Goal: Task Accomplishment & Management: Manage account settings

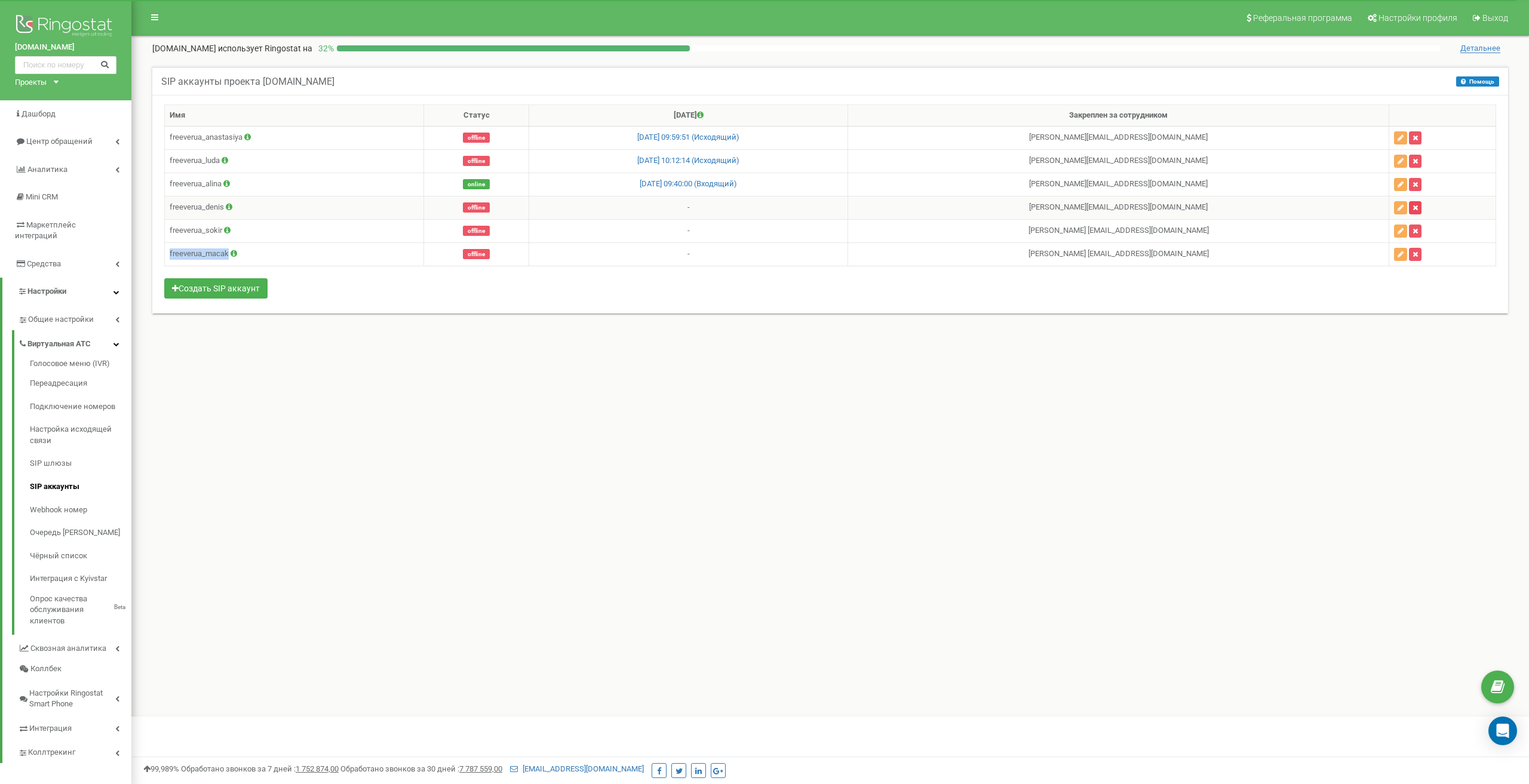
click at [1415, 206] on icon "button" at bounding box center [1415, 207] width 5 height 8
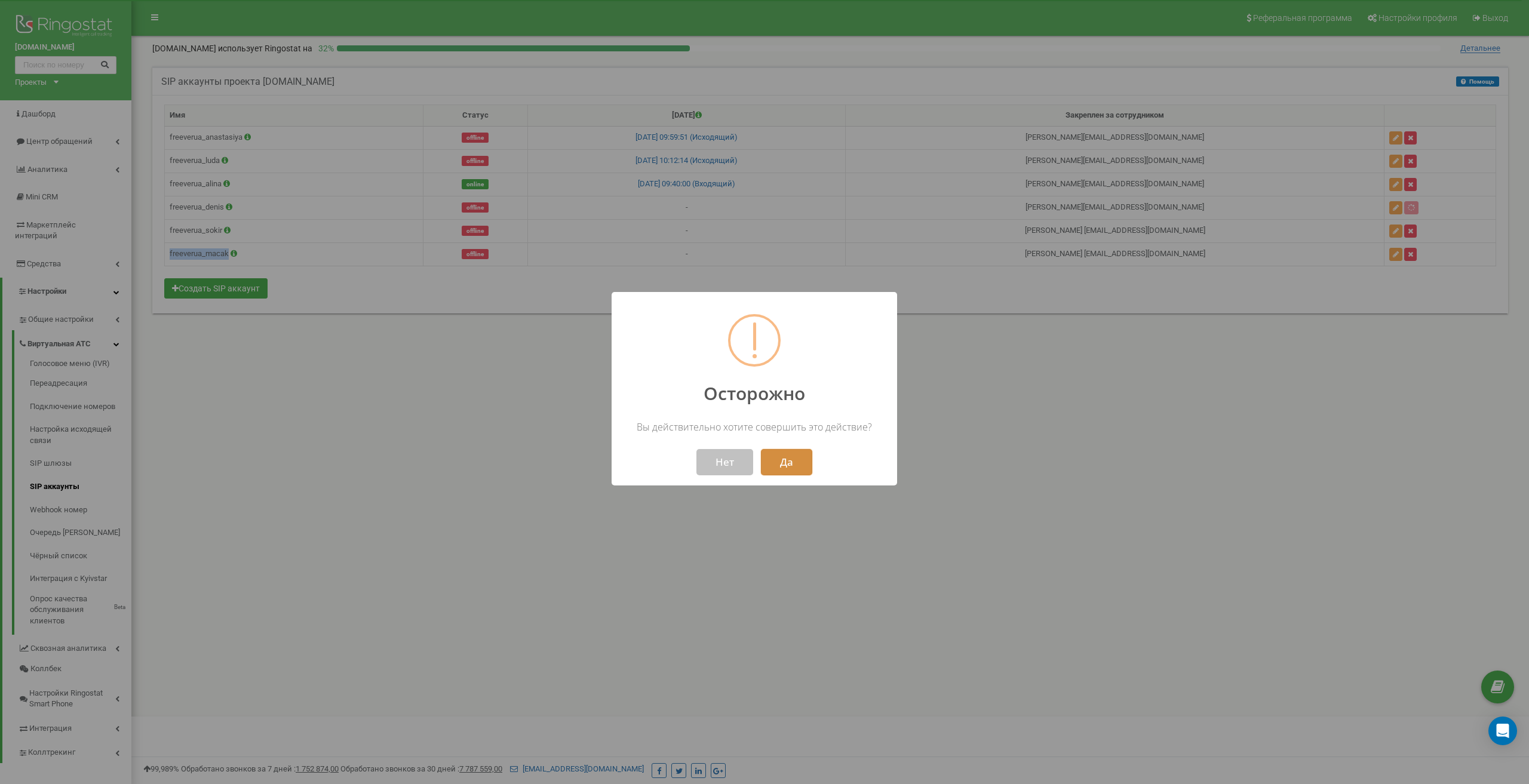
click at [801, 468] on button "Да" at bounding box center [786, 461] width 51 height 26
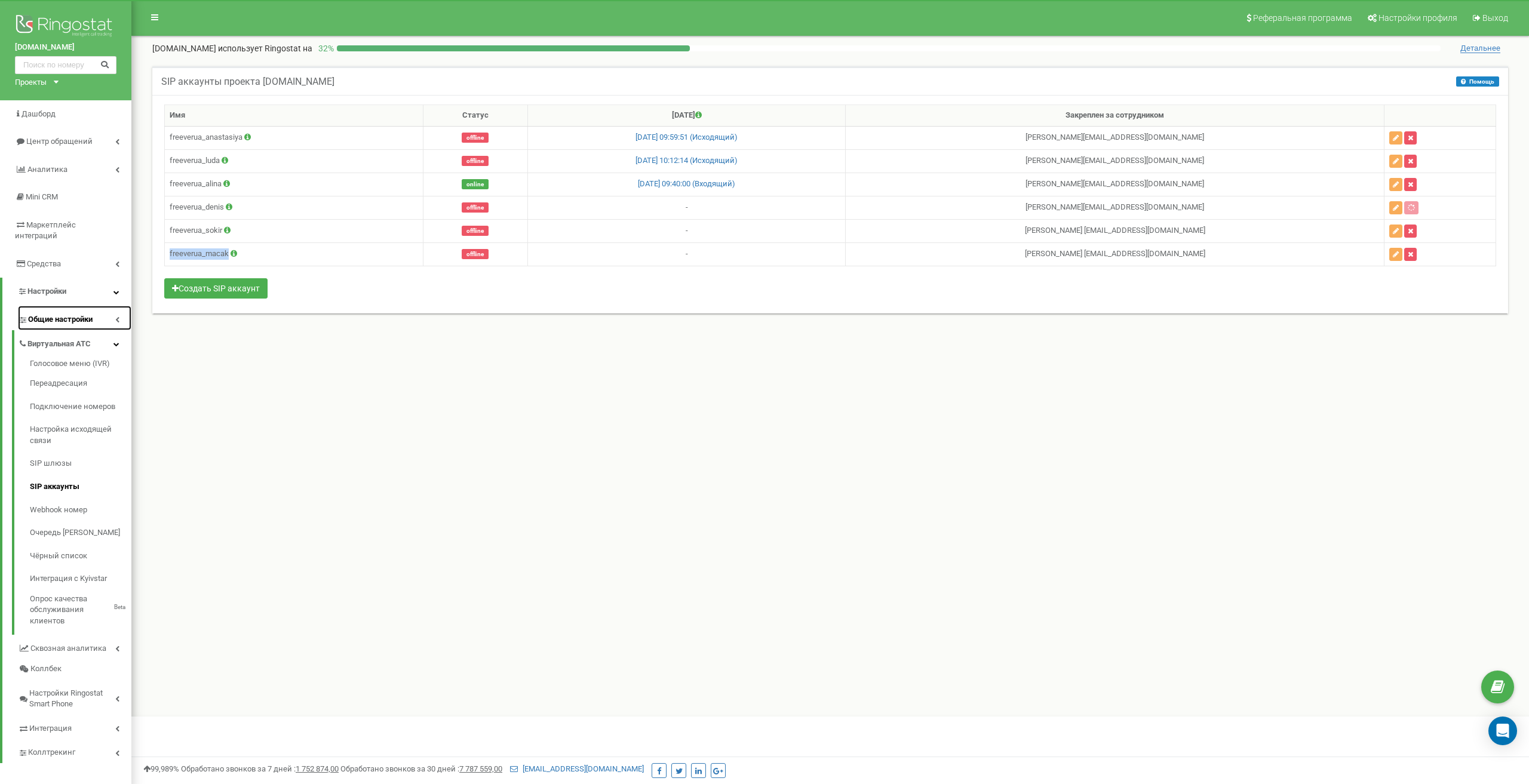
click at [57, 314] on span "Общие настройки" at bounding box center [60, 319] width 65 height 11
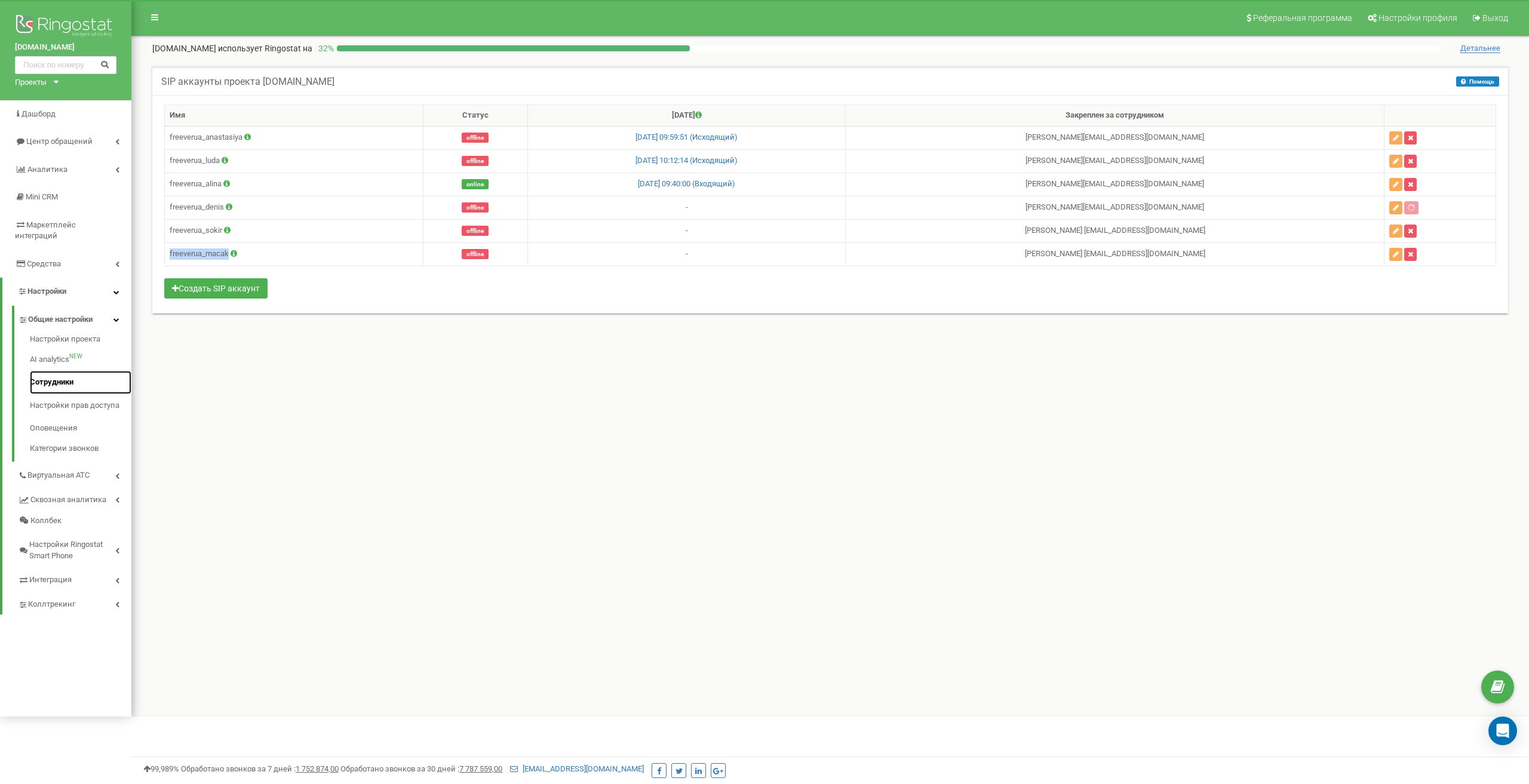
click at [43, 381] on link "Сотрудники" at bounding box center [80, 382] width 102 height 24
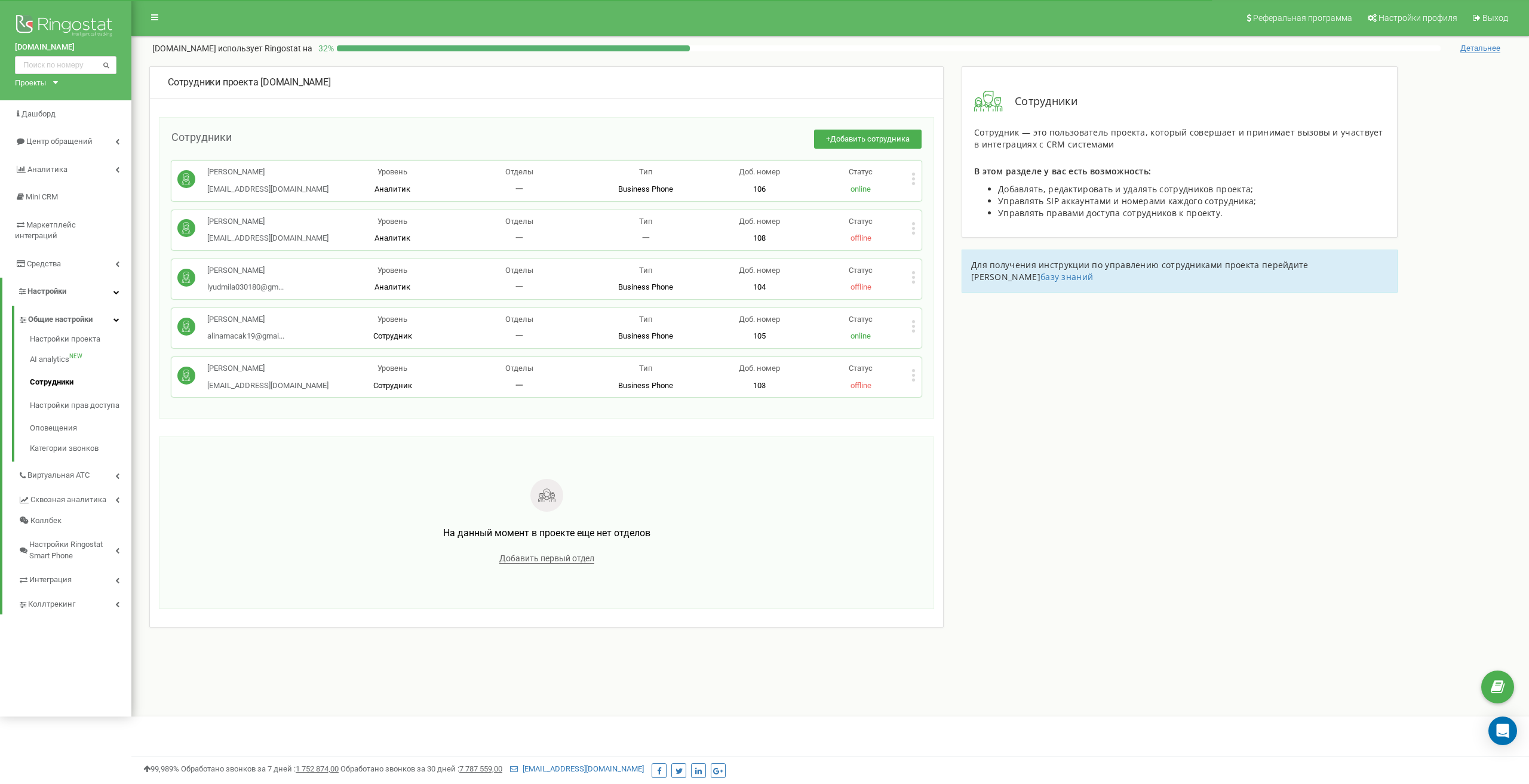
click at [913, 376] on icon at bounding box center [914, 376] width 3 height 3
click at [949, 413] on span "Удалить сотрудника" at bounding box center [968, 413] width 81 height 8
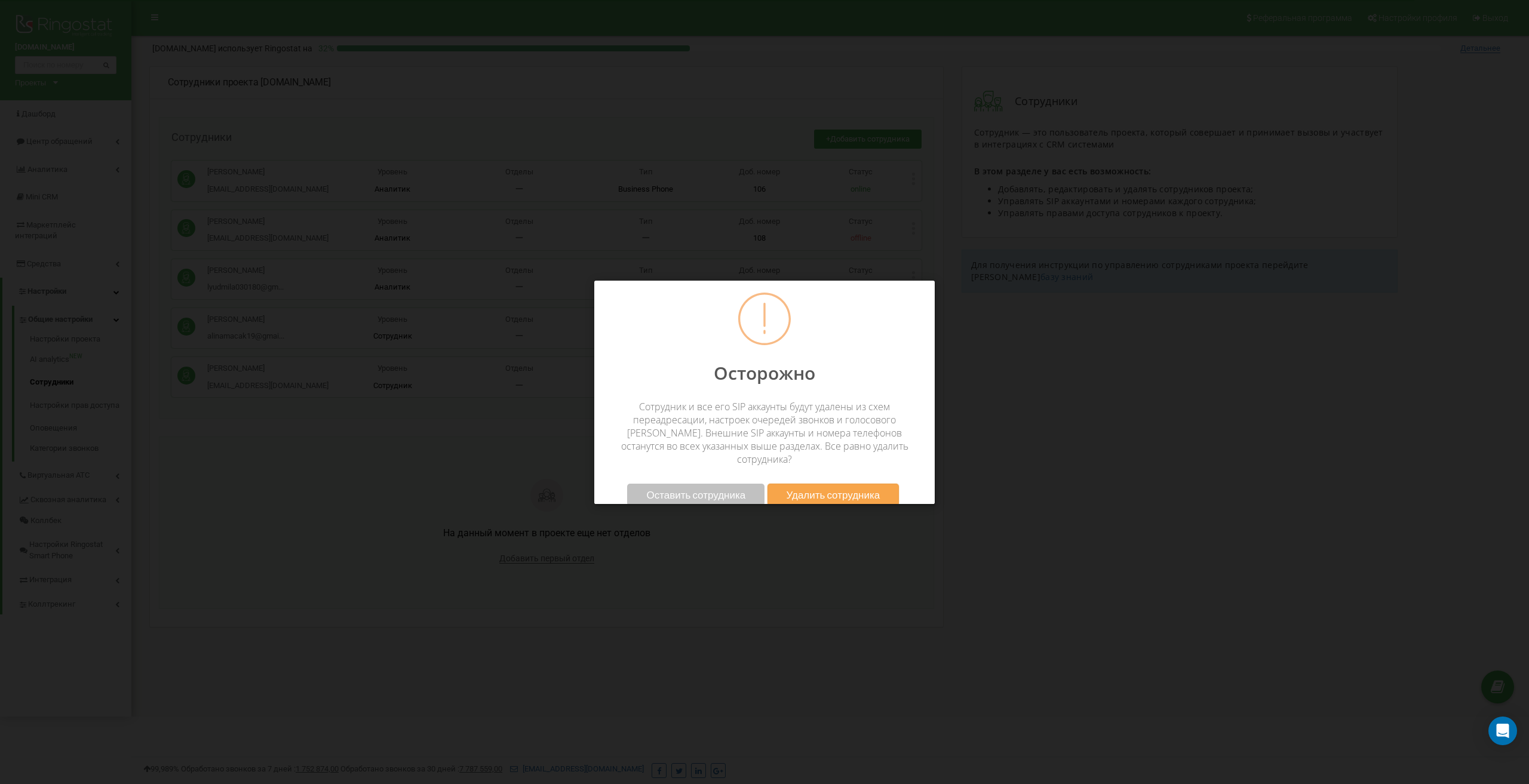
click at [835, 488] on span "Удалить сотрудника" at bounding box center [833, 494] width 94 height 13
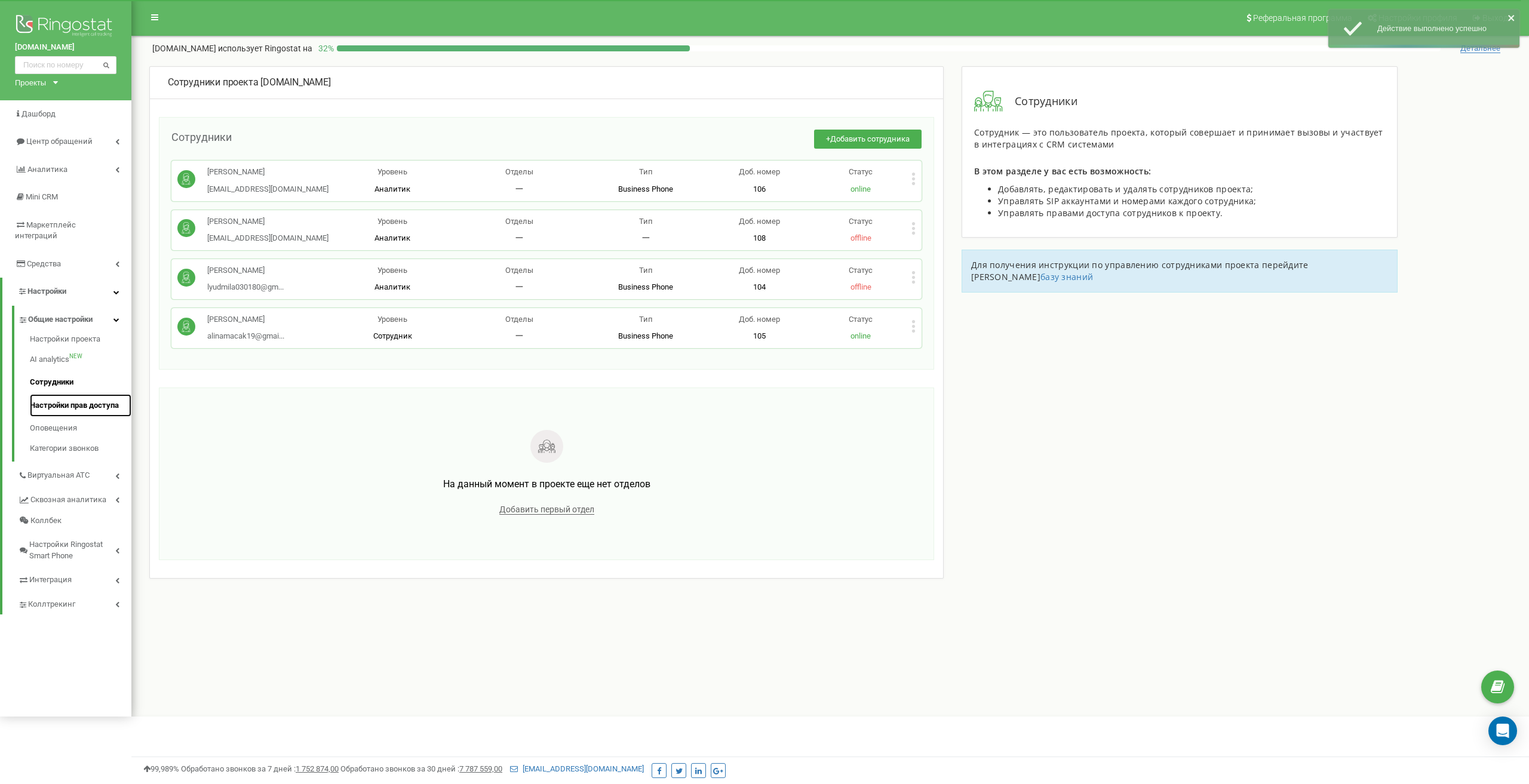
click at [51, 394] on link "Настройки прав доступа" at bounding box center [80, 406] width 102 height 24
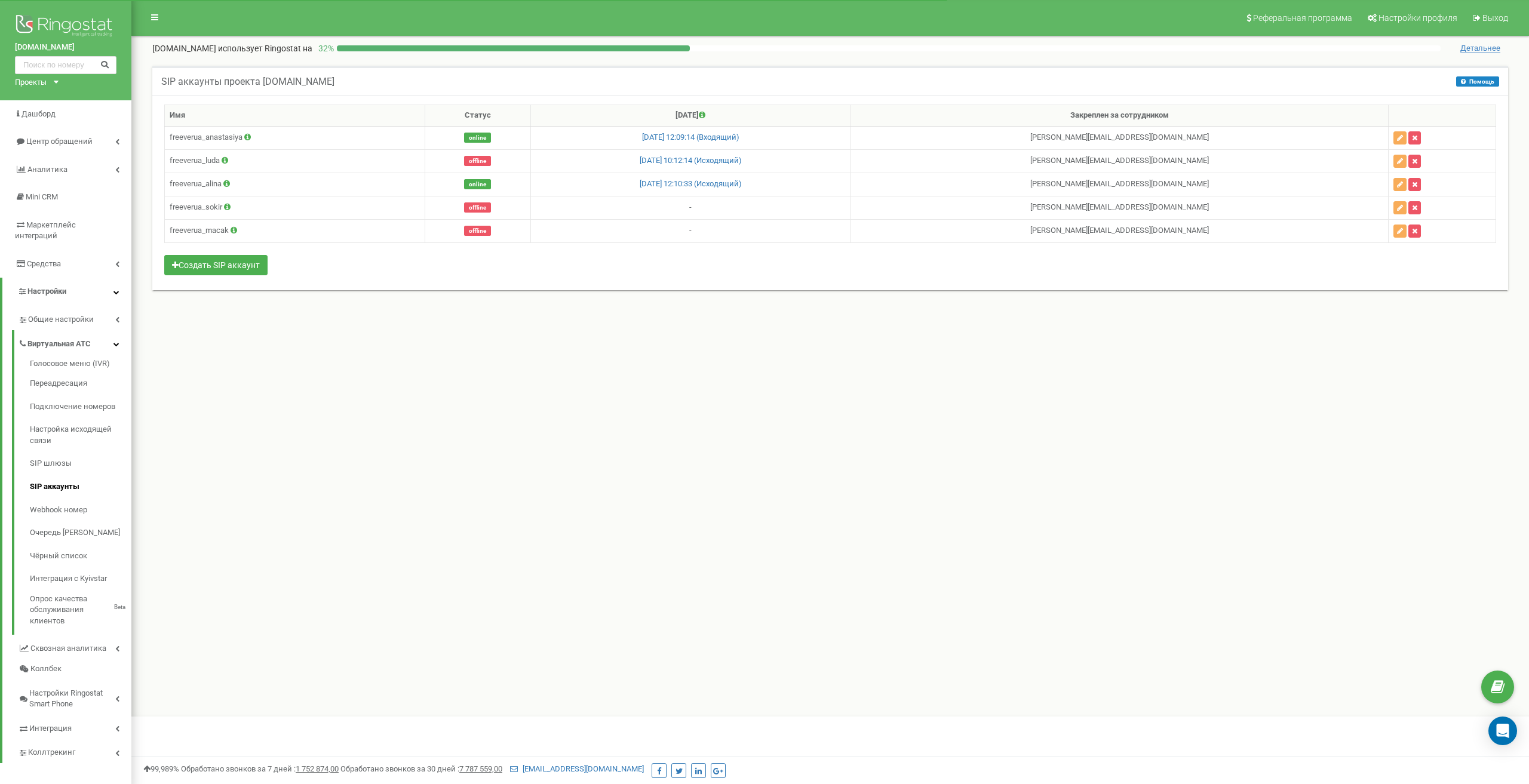
click at [531, 318] on div "SIP аккаунты проекта freever.ua Помощь Помощь В данном разделе вы можете создав…" at bounding box center [831, 192] width 1380 height 275
drag, startPoint x: 531, startPoint y: 318, endPoint x: 502, endPoint y: 318, distance: 29.0
click at [506, 318] on div "SIP аккаунты проекта freever.ua Помощь Помощь В данном разделе вы можете создав…" at bounding box center [831, 192] width 1380 height 275
click at [481, 319] on div "SIP аккаунты проекта freever.ua Помощь Помощь В данном разделе вы можете создав…" at bounding box center [831, 192] width 1380 height 275
click at [523, 323] on div "SIP аккаунты проекта freever.ua Помощь Помощь В данном разделе вы можете создав…" at bounding box center [831, 192] width 1380 height 275
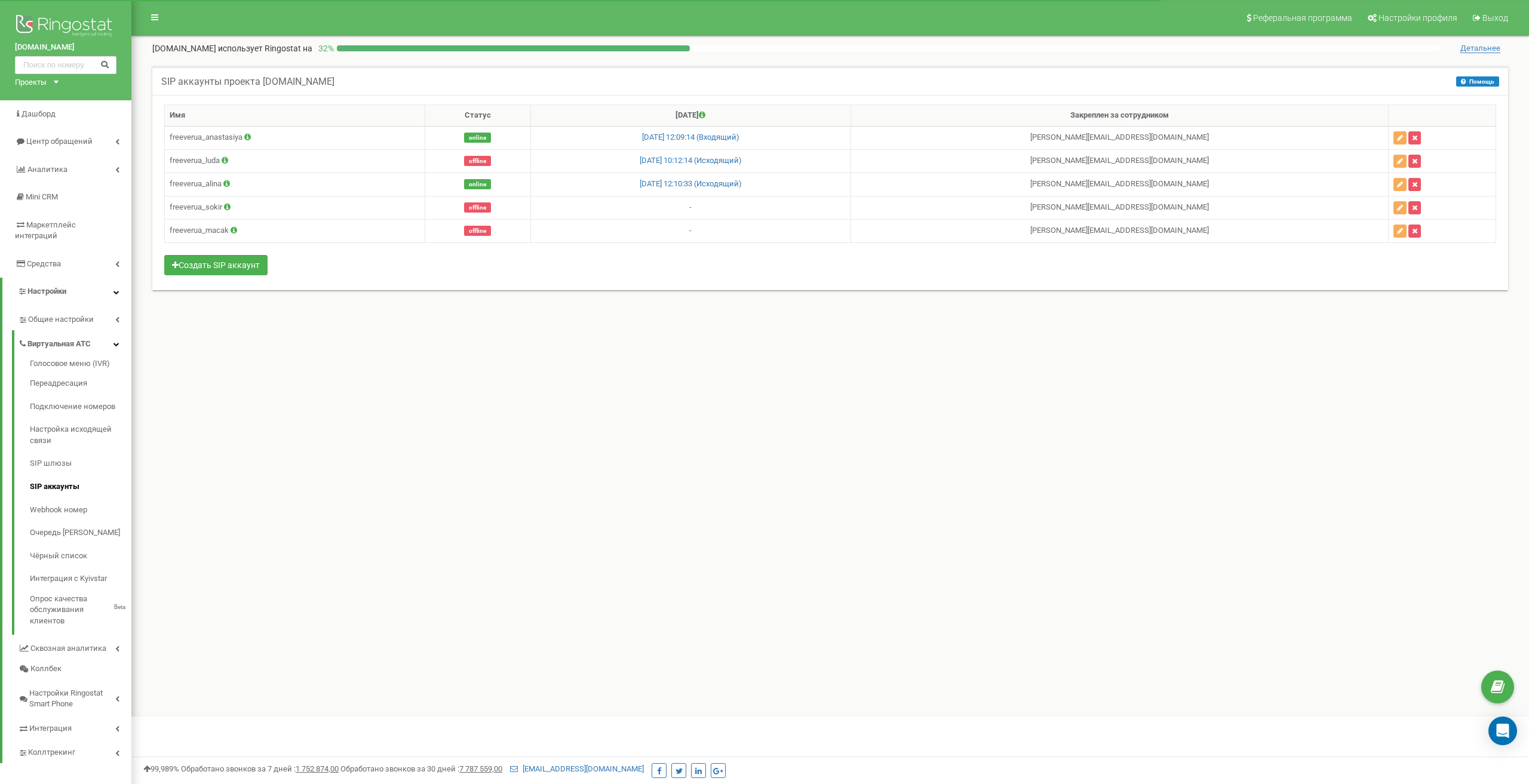
drag, startPoint x: 523, startPoint y: 323, endPoint x: 479, endPoint y: 321, distance: 44.0
click at [479, 321] on div "SIP аккаунты проекта freever.ua Помощь Помощь В данном разделе вы можете создав…" at bounding box center [831, 192] width 1380 height 275
click at [485, 342] on div "Реферальная программа Настройки профиля Выход freever.ua использует Ringostat н…" at bounding box center [830, 358] width 1398 height 717
drag, startPoint x: 485, startPoint y: 342, endPoint x: 448, endPoint y: 342, distance: 37.0
click at [457, 342] on div "Реферальная программа Настройки профиля Выход freever.ua использует Ringostat н…" at bounding box center [830, 358] width 1398 height 717
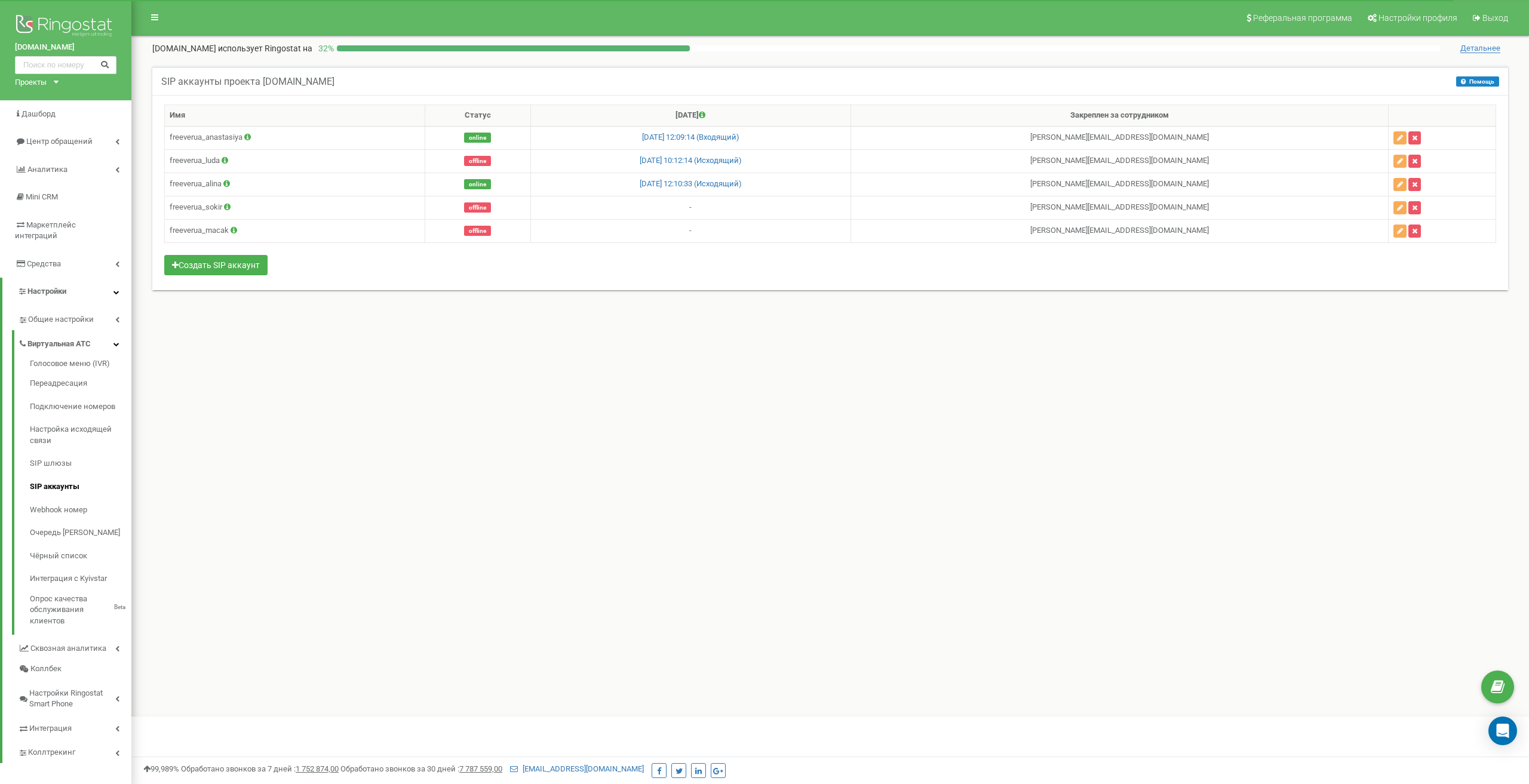
click at [409, 338] on div "Реферальная программа Настройки профиля Выход freever.ua использует Ringostat н…" at bounding box center [830, 358] width 1398 height 717
click at [431, 339] on div "Реферальная программа Настройки профиля Выход freever.ua использует Ringostat н…" at bounding box center [830, 358] width 1398 height 717
drag, startPoint x: 428, startPoint y: 339, endPoint x: 398, endPoint y: 338, distance: 30.0
click at [398, 338] on div "Реферальная программа Настройки профиля Выход freever.ua использует Ringostat н…" at bounding box center [830, 358] width 1398 height 717
click at [69, 146] on span "Центр обращений" at bounding box center [58, 141] width 65 height 9
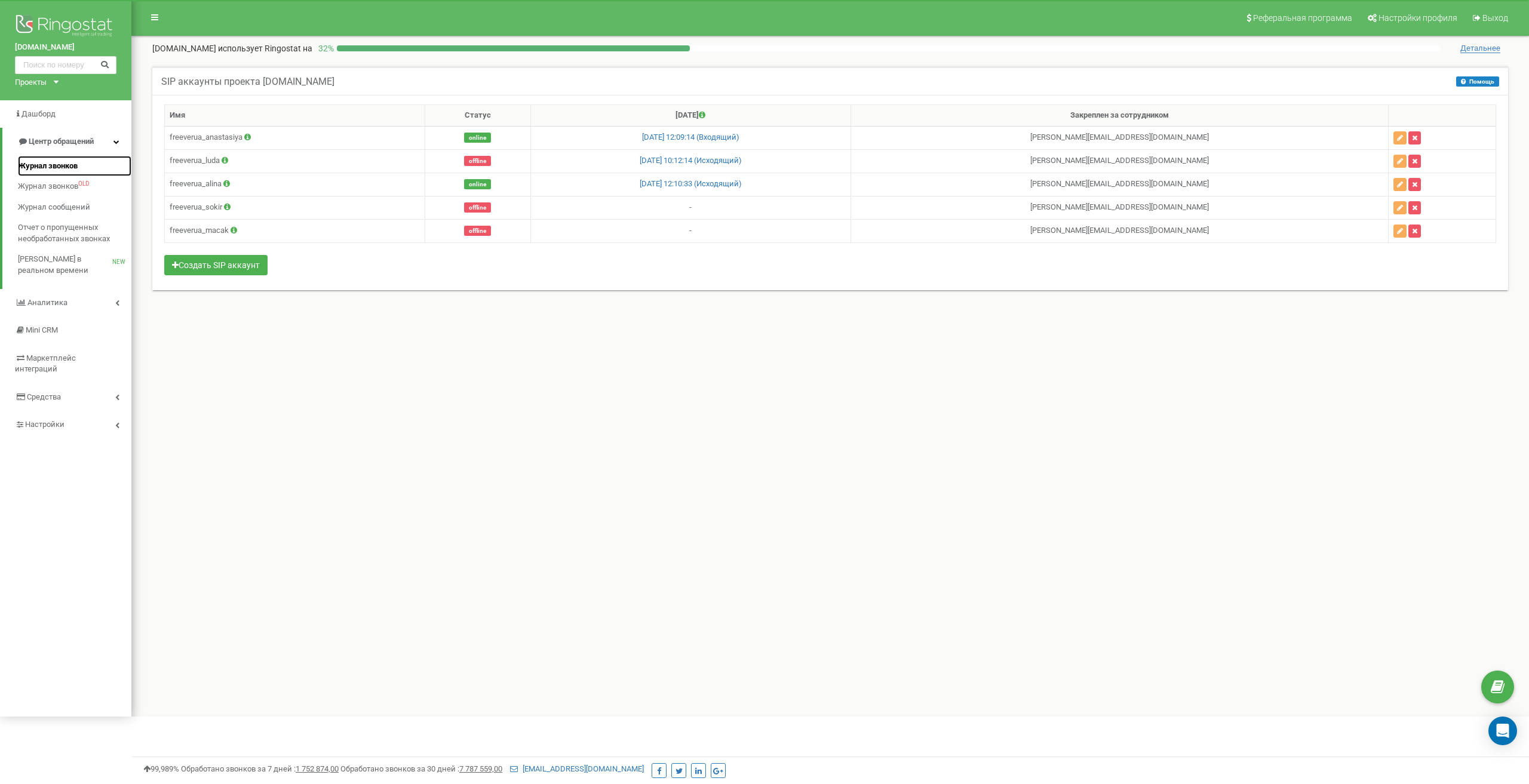
click at [67, 159] on link "Журнал звонков" at bounding box center [74, 166] width 114 height 21
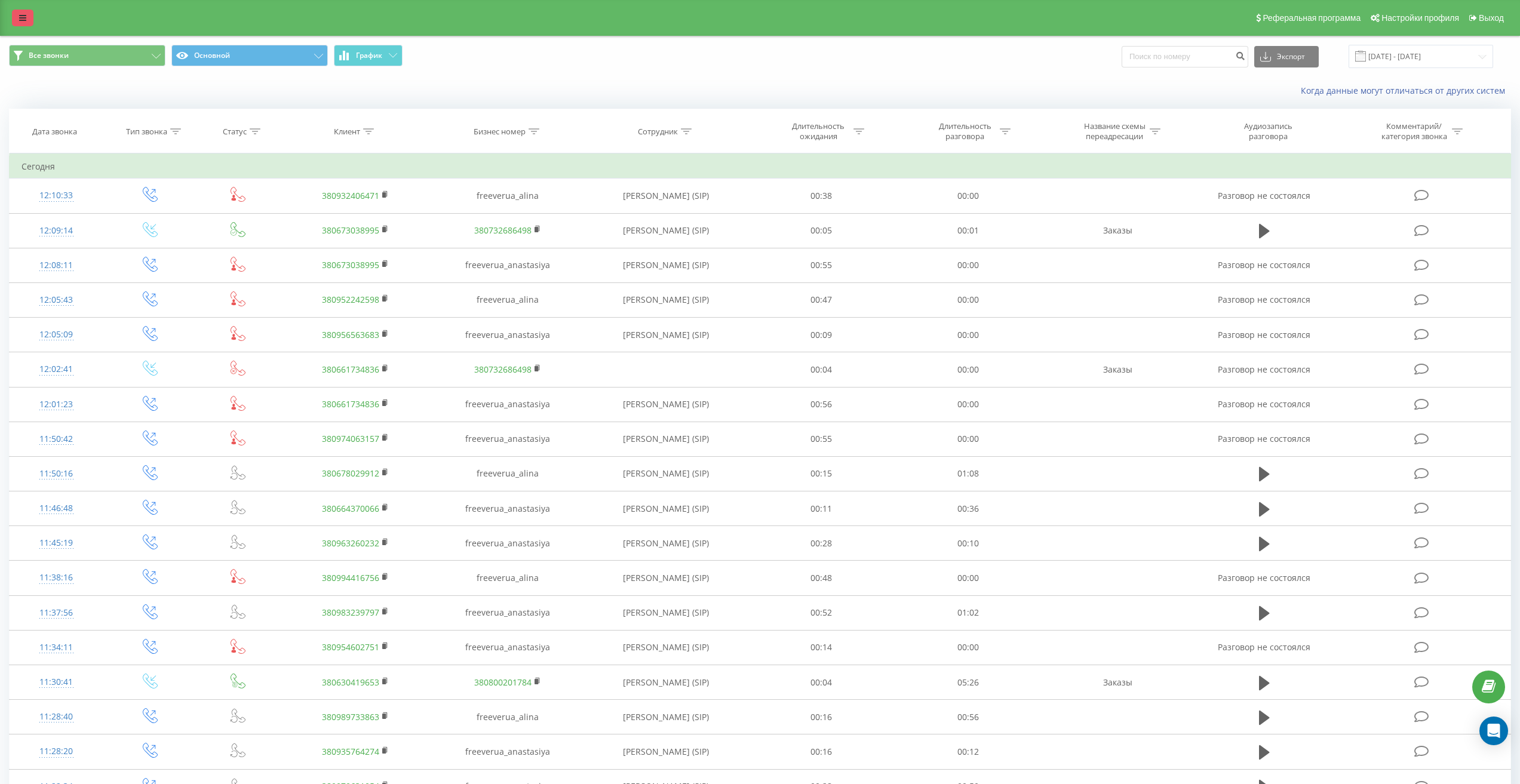
click at [24, 19] on icon at bounding box center [23, 18] width 8 height 8
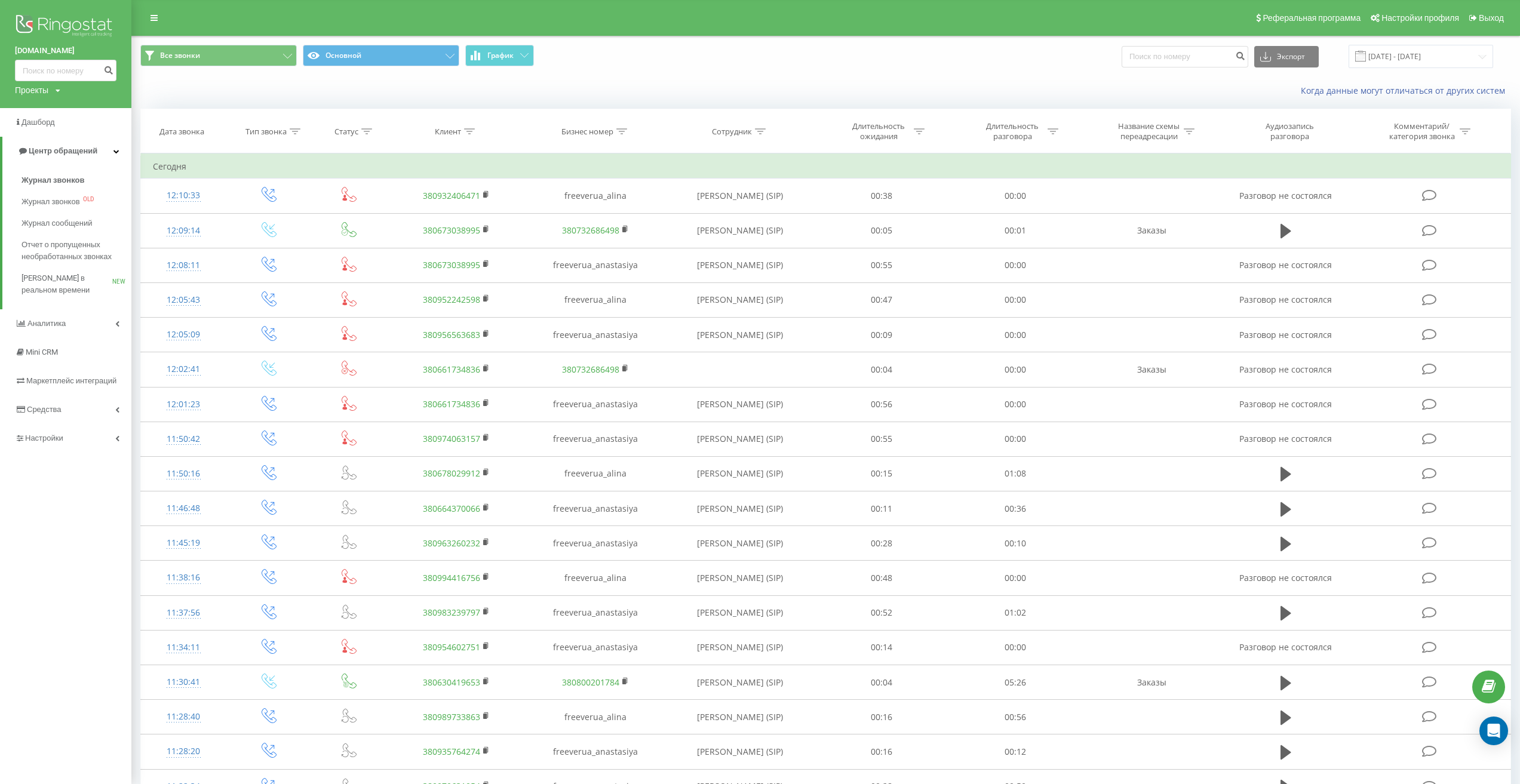
click at [67, 24] on img at bounding box center [66, 26] width 102 height 29
